Goal: Task Accomplishment & Management: Use online tool/utility

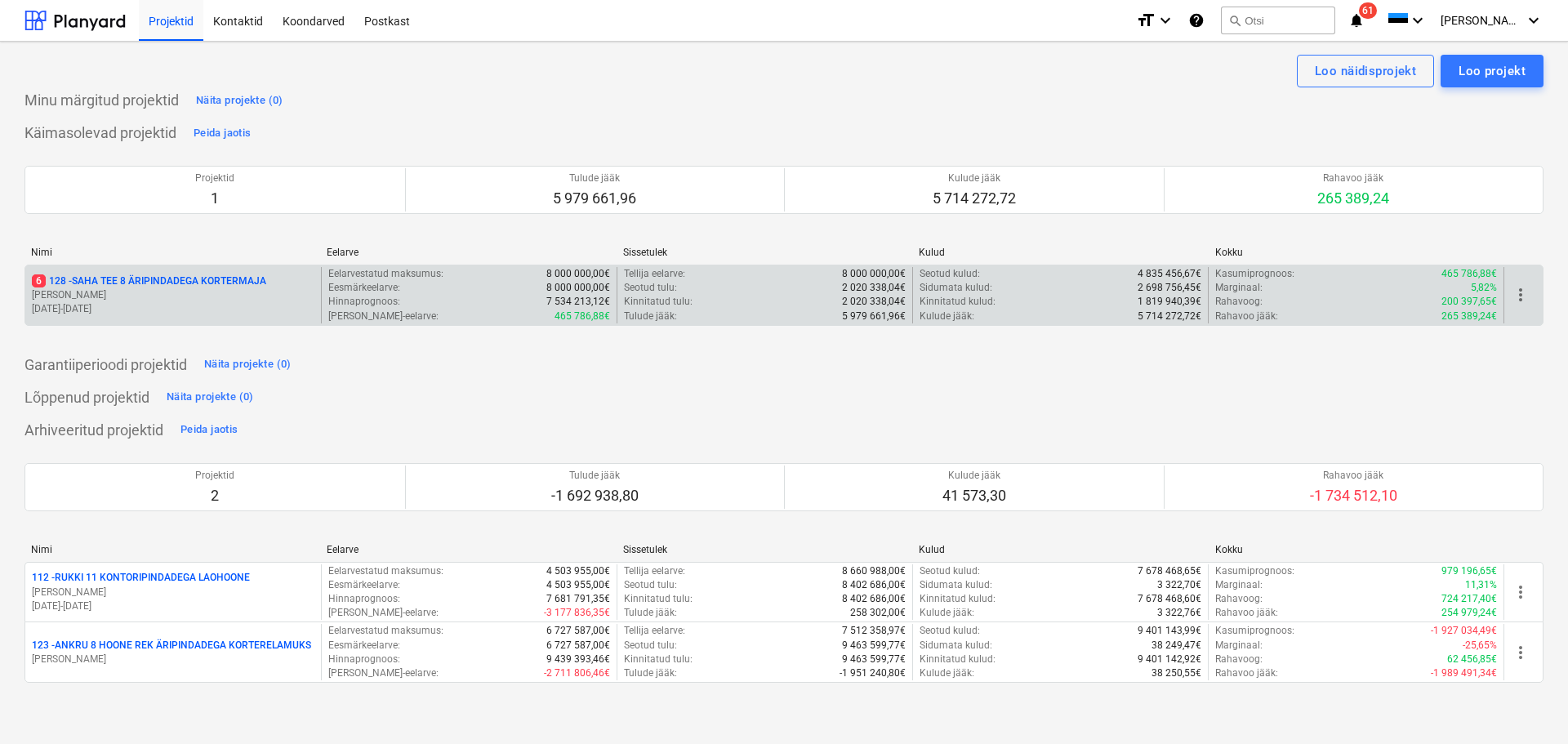
click at [211, 298] on p "[PERSON_NAME]" at bounding box center [173, 295] width 282 height 14
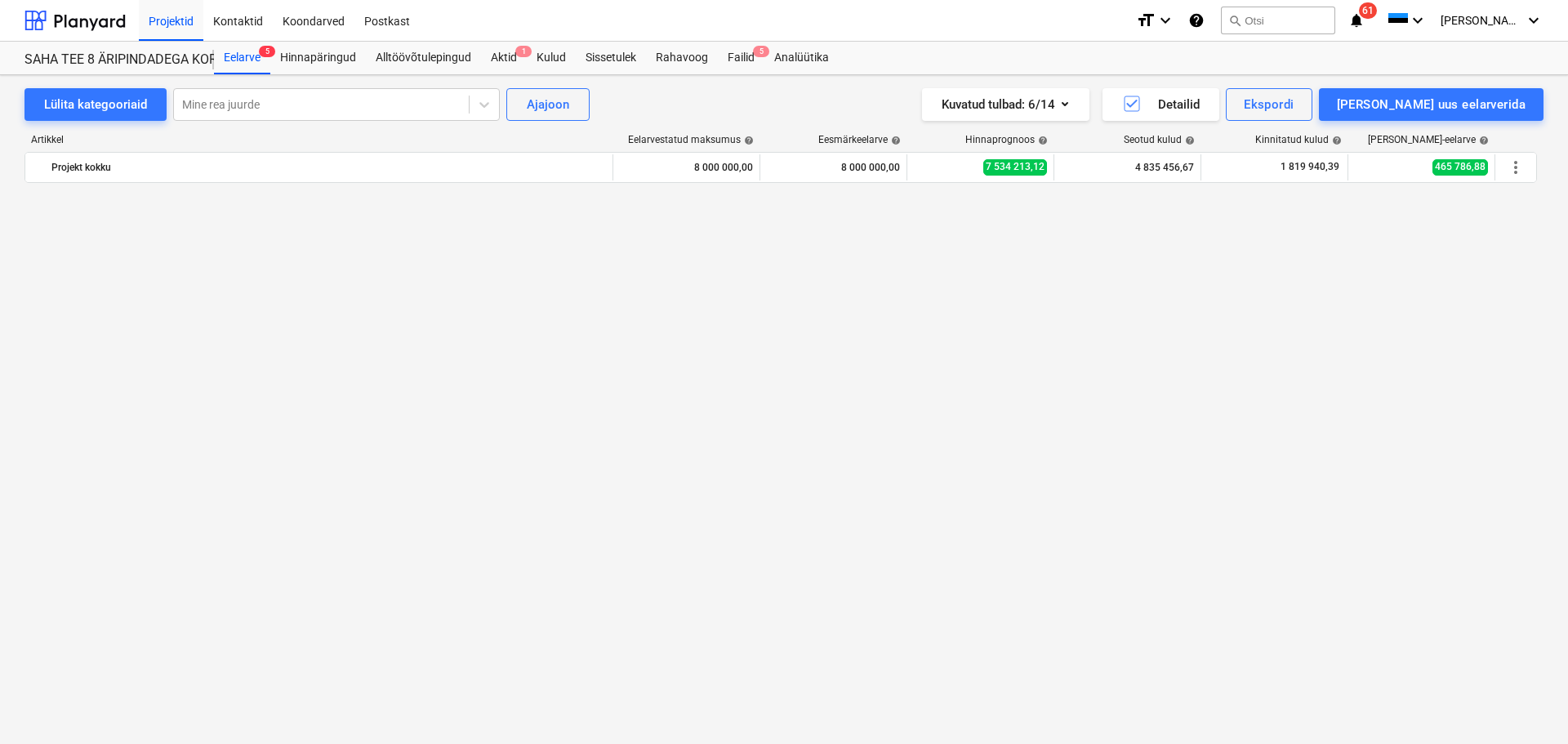
scroll to position [7399, 0]
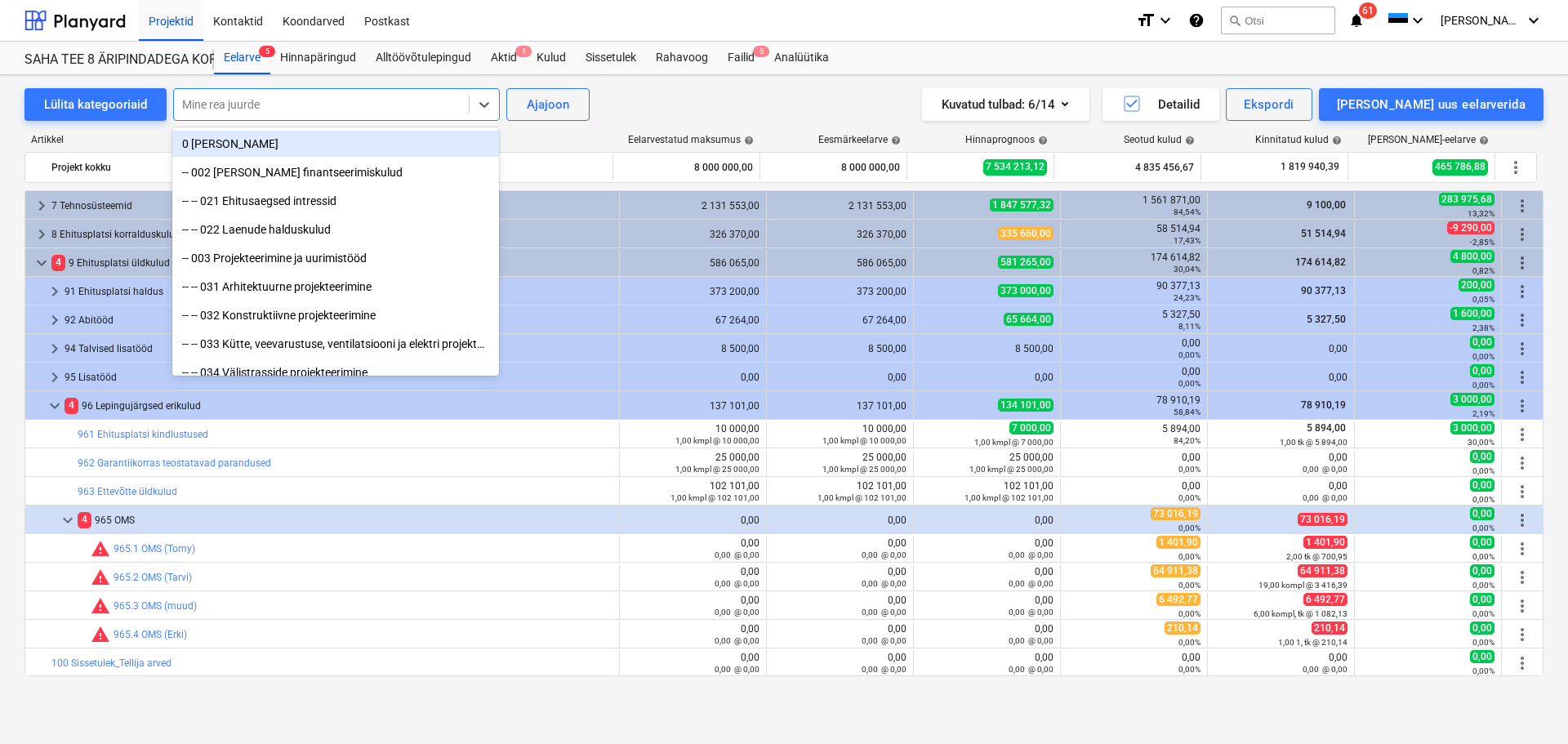
click at [369, 110] on div at bounding box center [321, 104] width 278 height 16
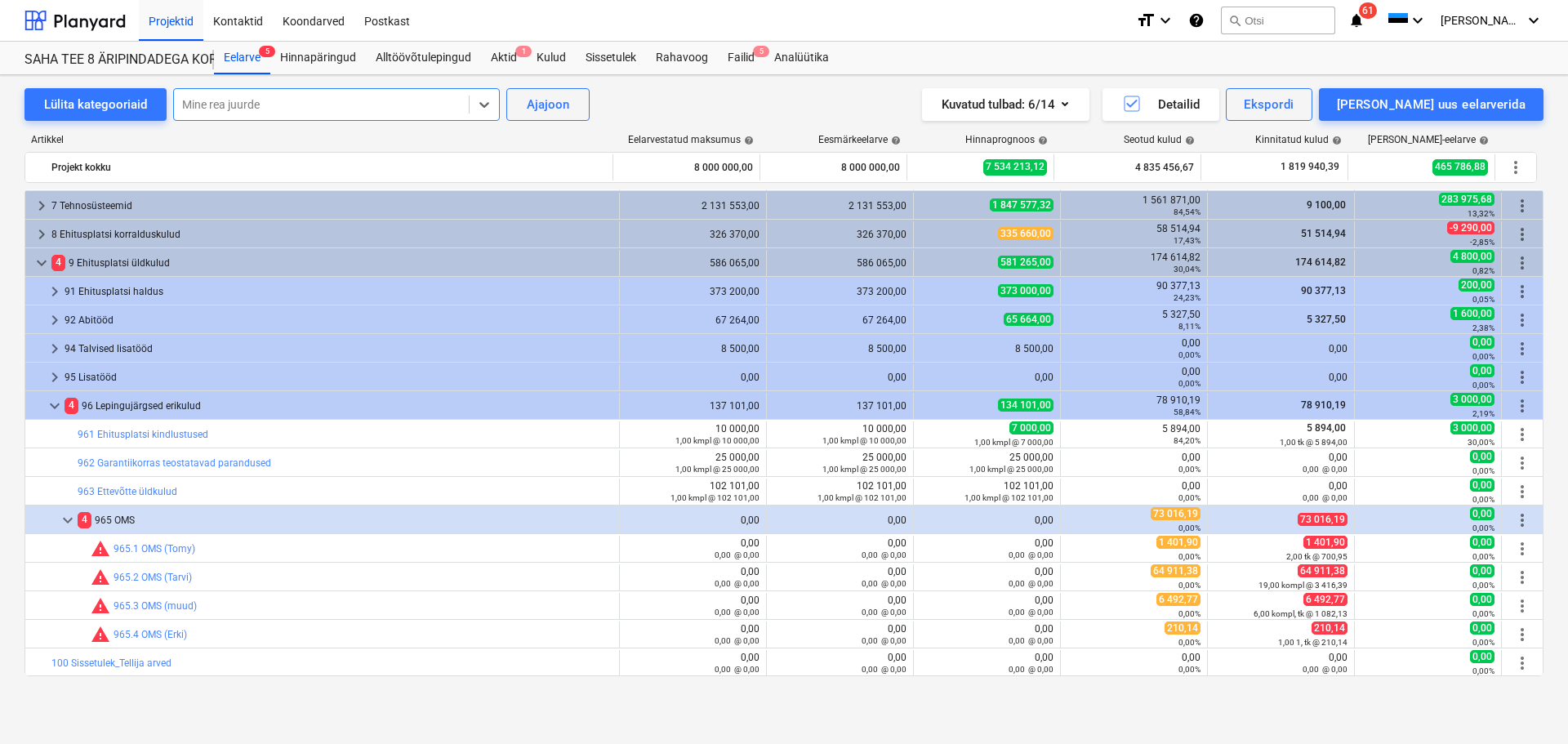
click at [401, 93] on div "Mine rea juurde" at bounding box center [321, 104] width 295 height 23
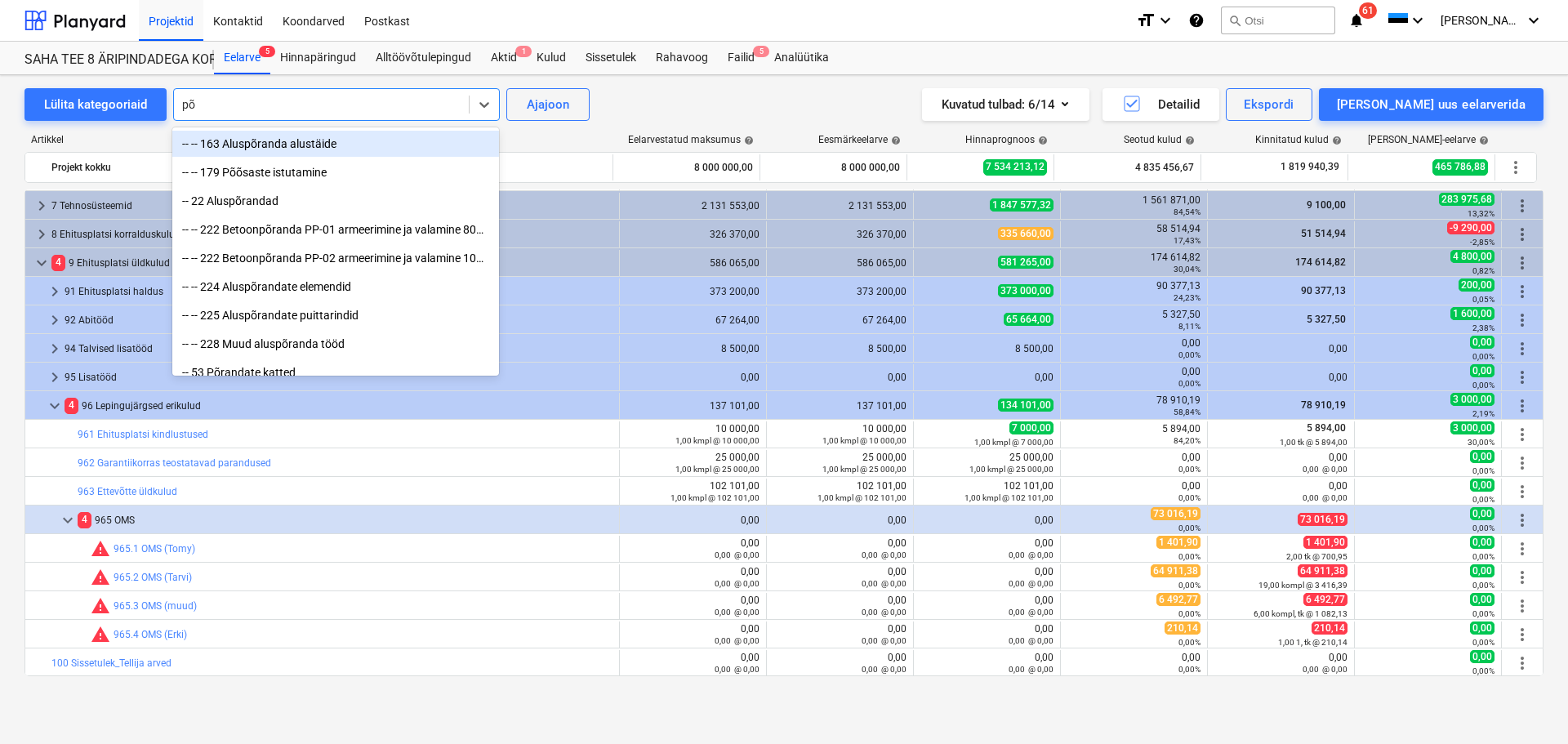
type input "põr"
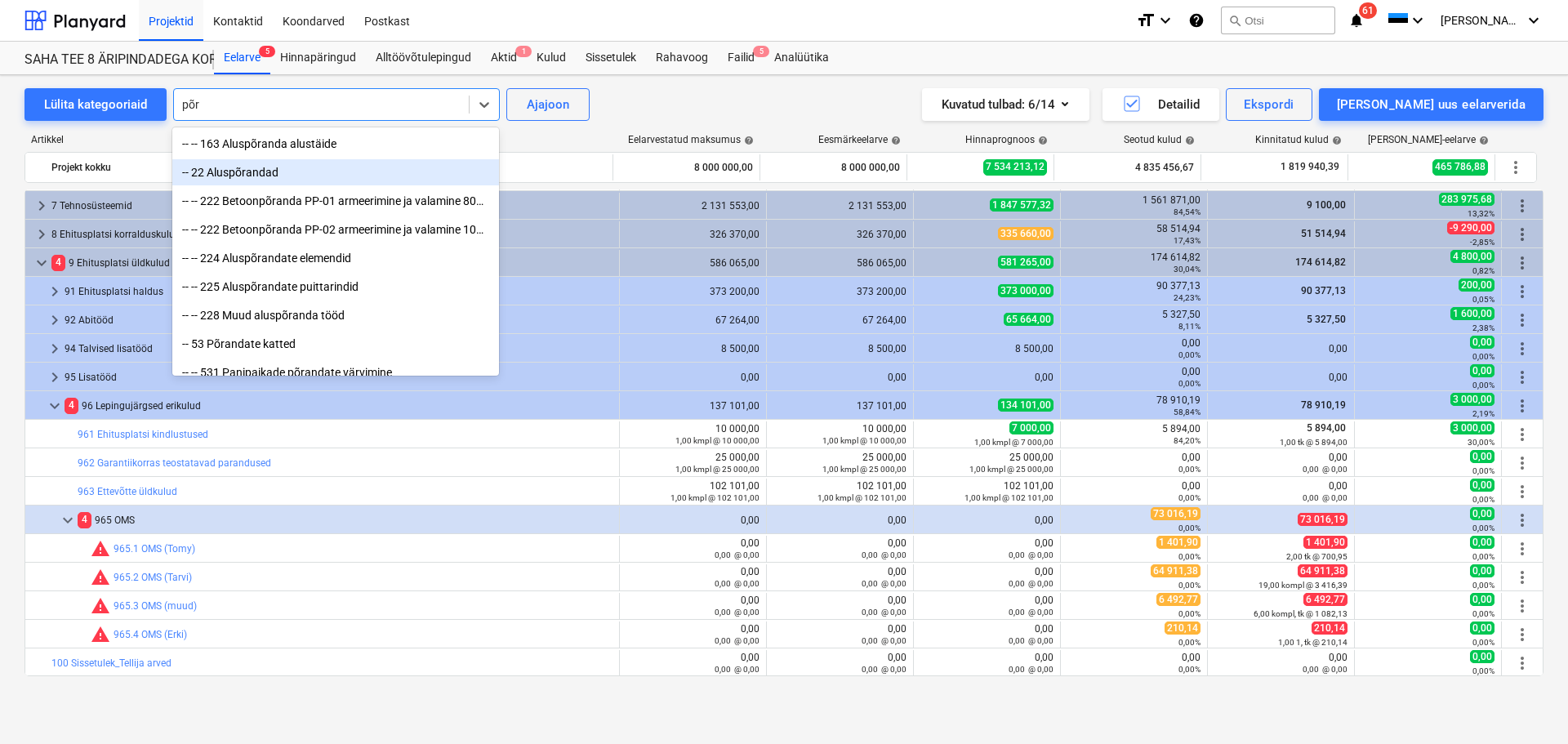
click at [324, 167] on div "-- 22 Aluspõrandad" at bounding box center [336, 172] width 326 height 26
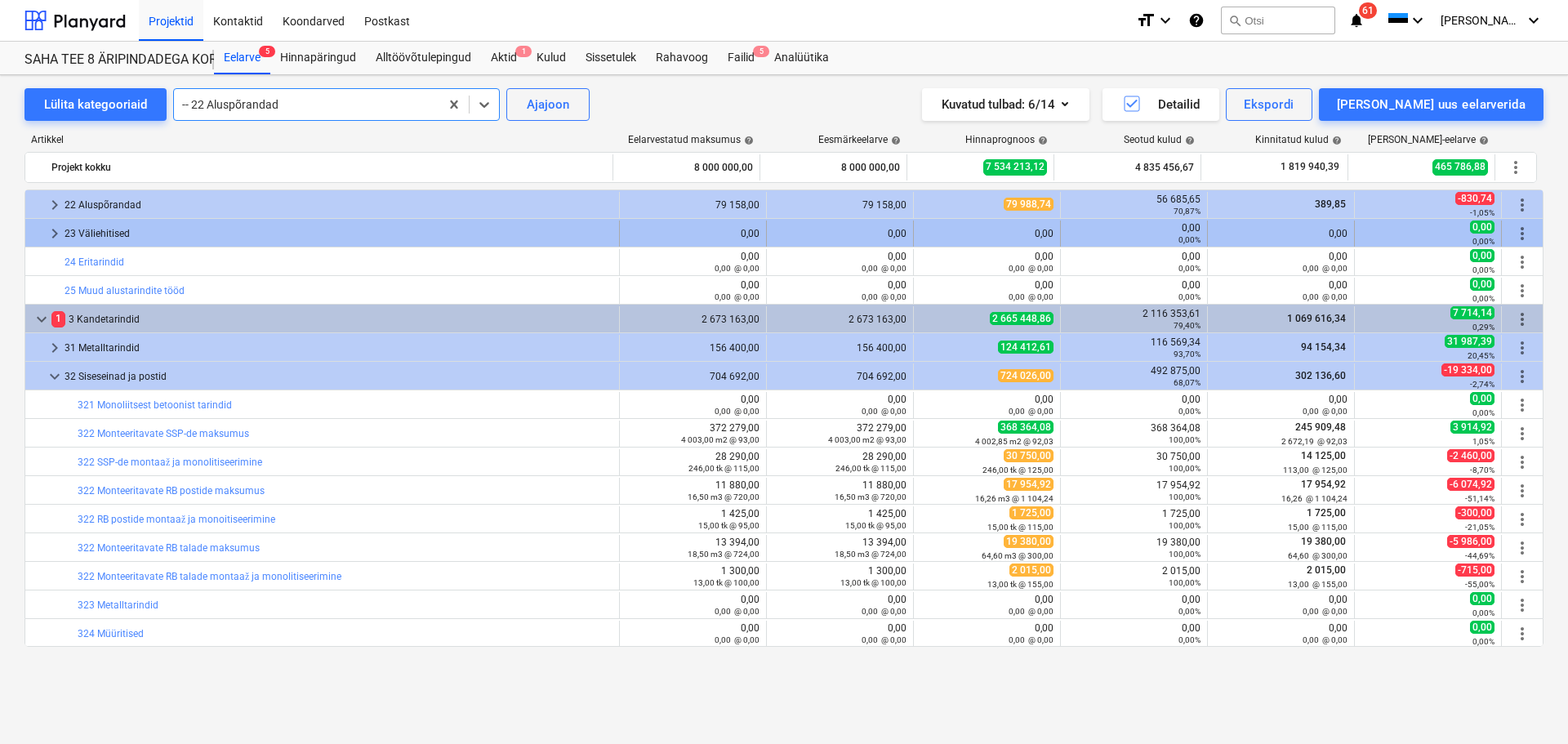
scroll to position [490, 0]
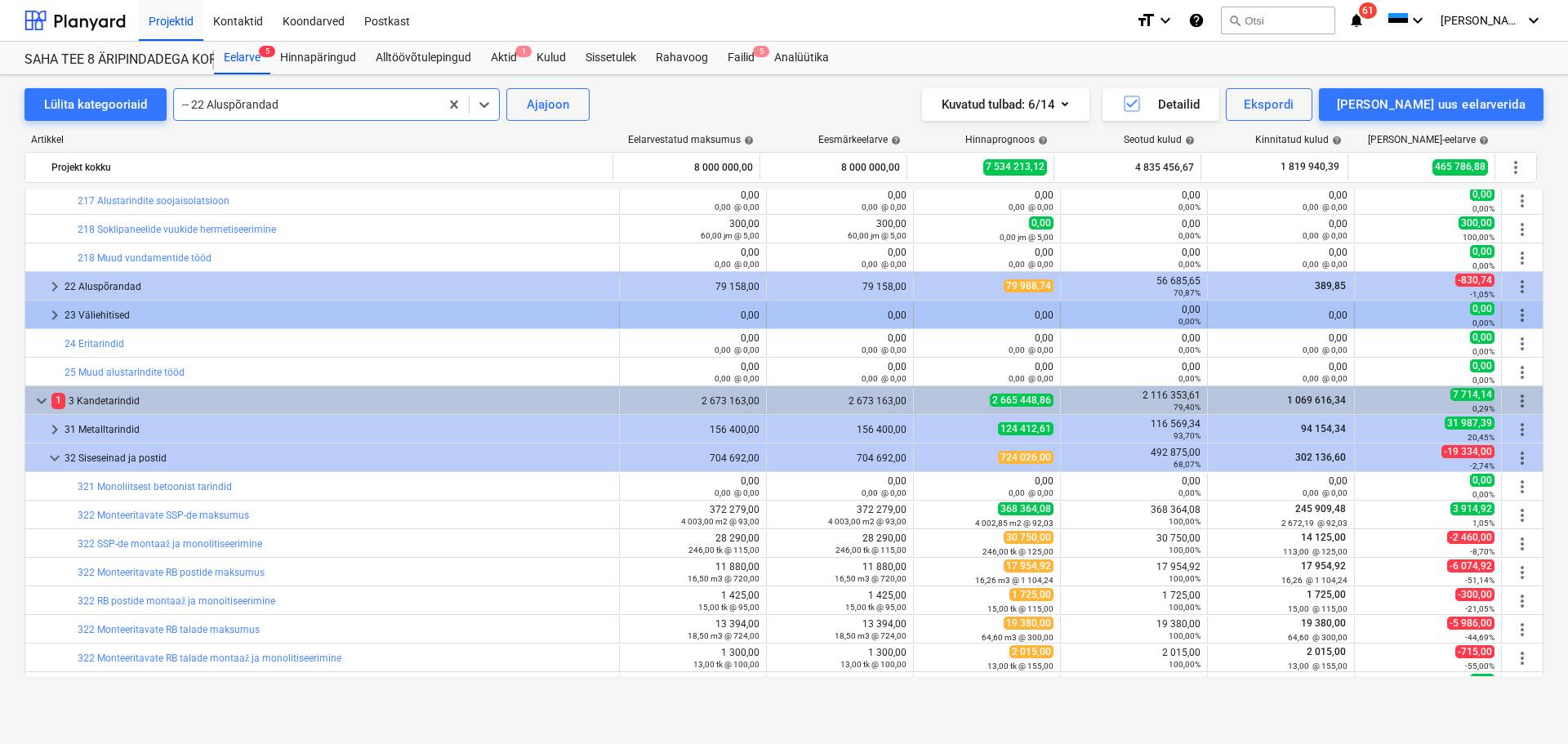
click at [54, 313] on span "keyboard_arrow_right" at bounding box center [54, 315] width 19 height 19
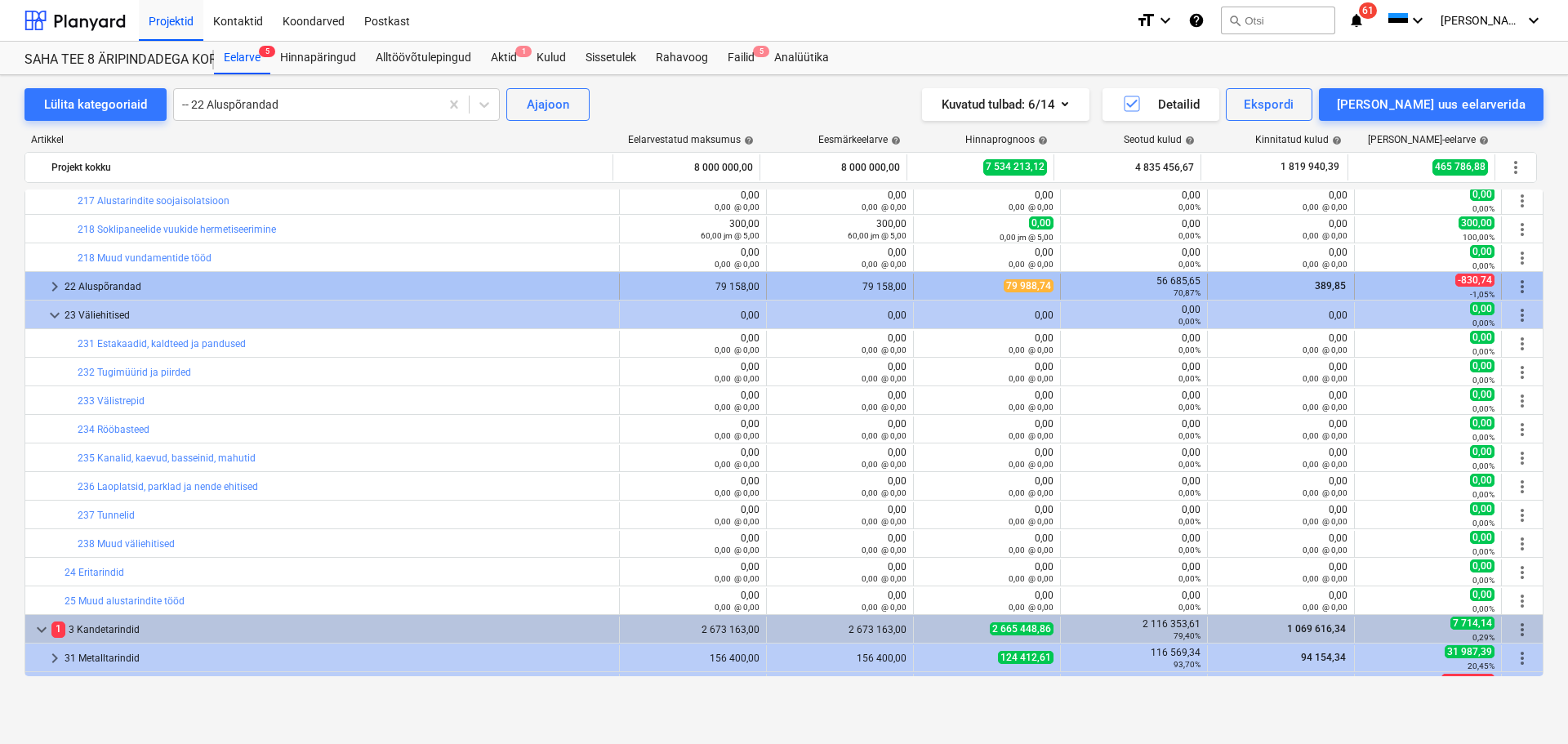
click at [59, 287] on span "keyboard_arrow_right" at bounding box center [54, 286] width 19 height 19
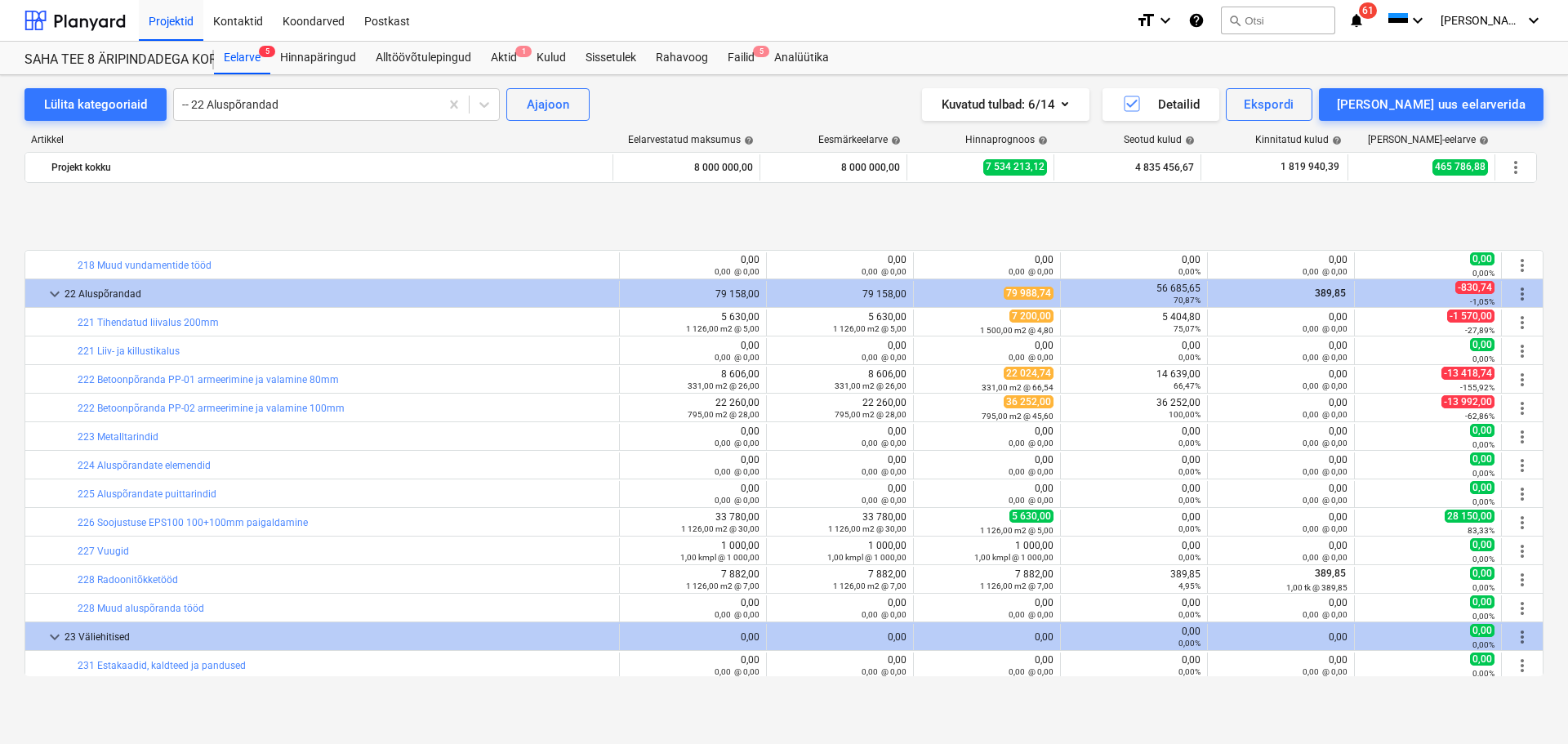
scroll to position [572, 0]
